Goal: Transaction & Acquisition: Purchase product/service

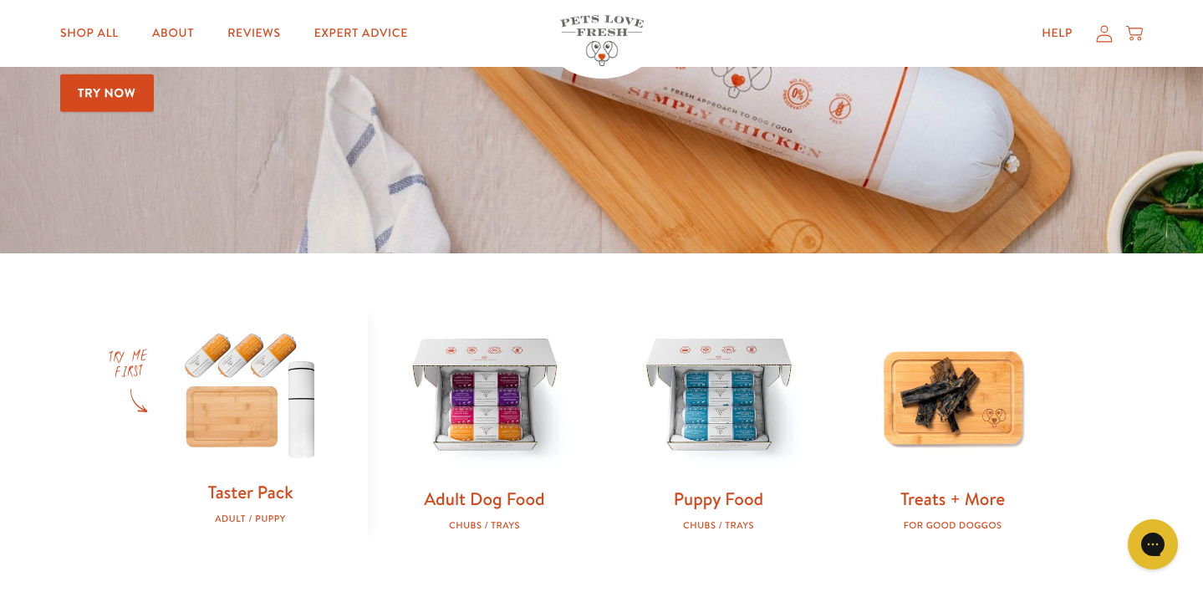
scroll to position [357, 0]
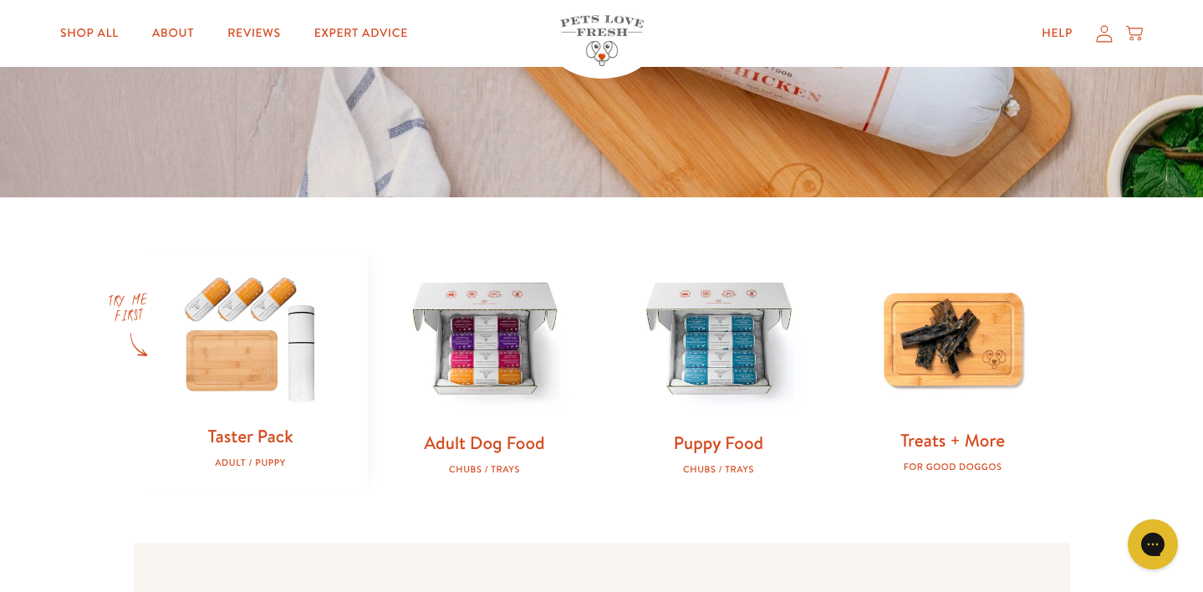
click at [986, 313] on img at bounding box center [953, 338] width 181 height 181
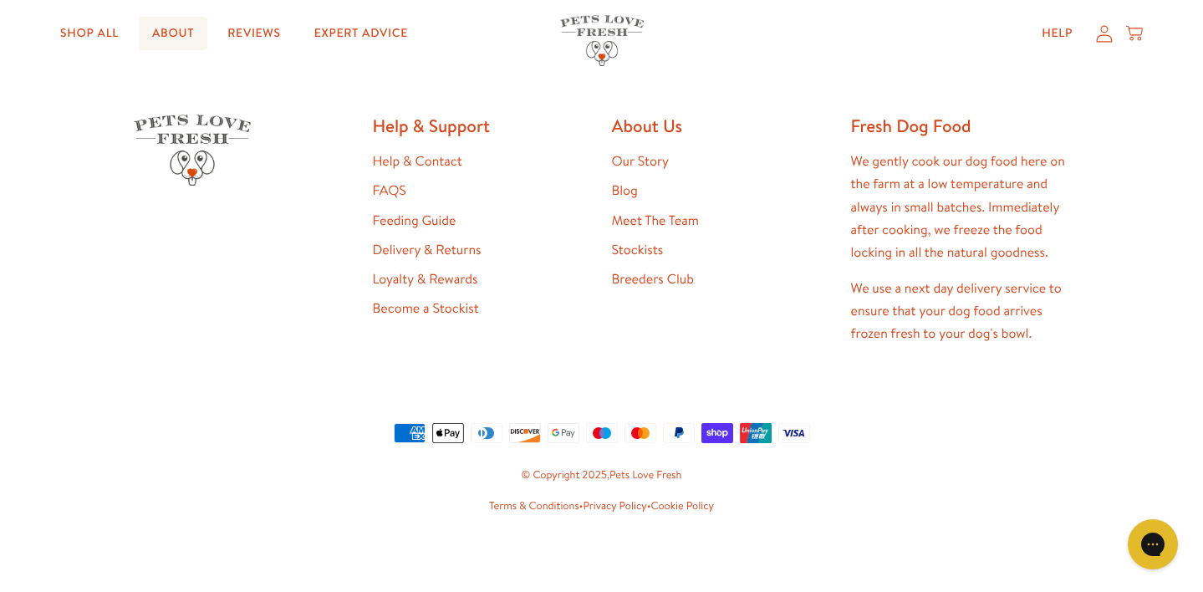
scroll to position [3257, 0]
click at [85, 27] on link "Shop All" at bounding box center [89, 33] width 85 height 33
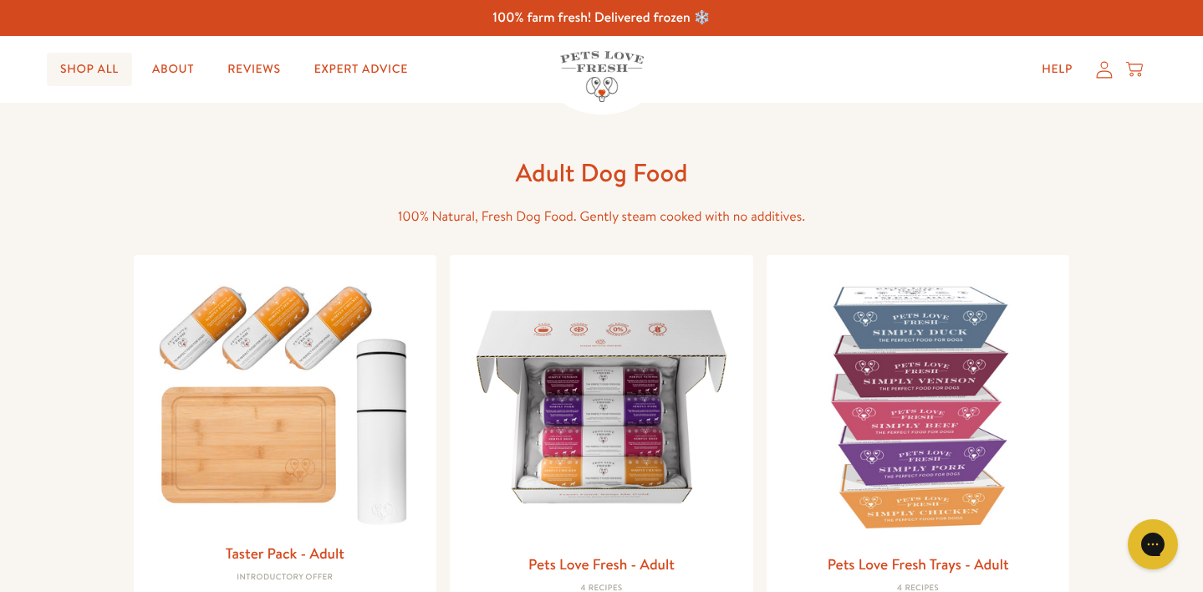
click at [94, 72] on link "Shop All" at bounding box center [89, 69] width 85 height 33
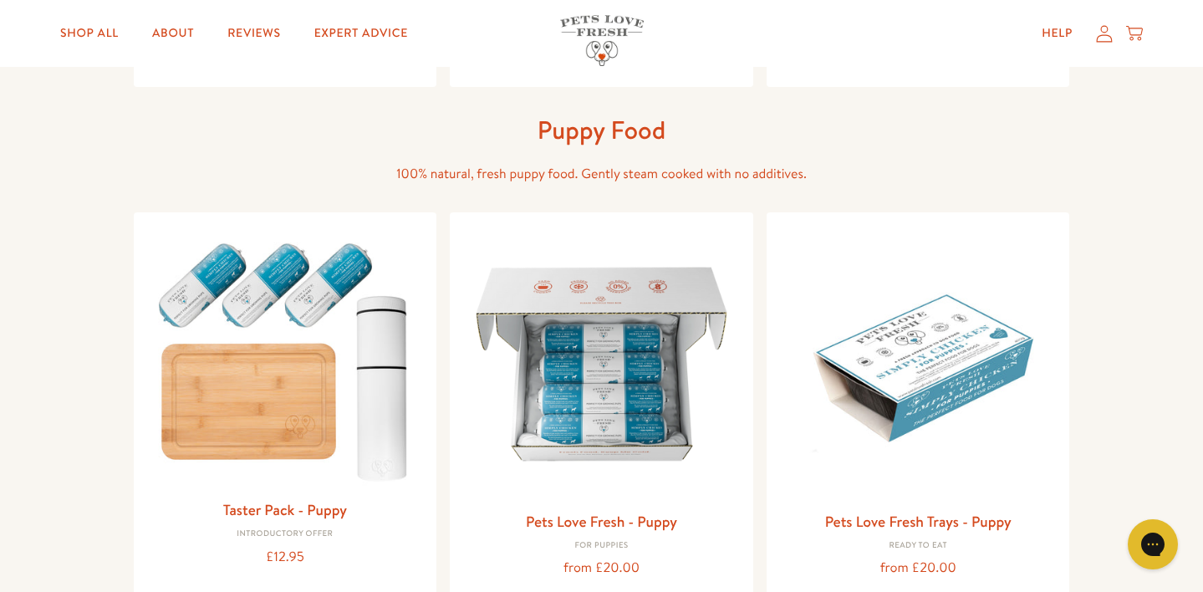
scroll to position [564, 0]
